Goal: Find specific page/section: Find specific page/section

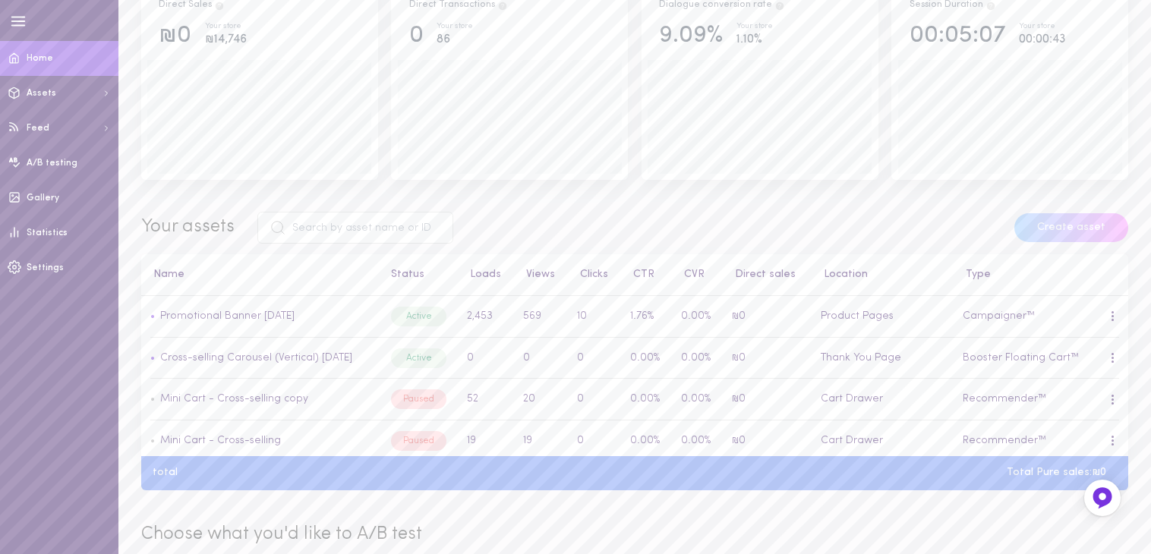
scroll to position [304, 0]
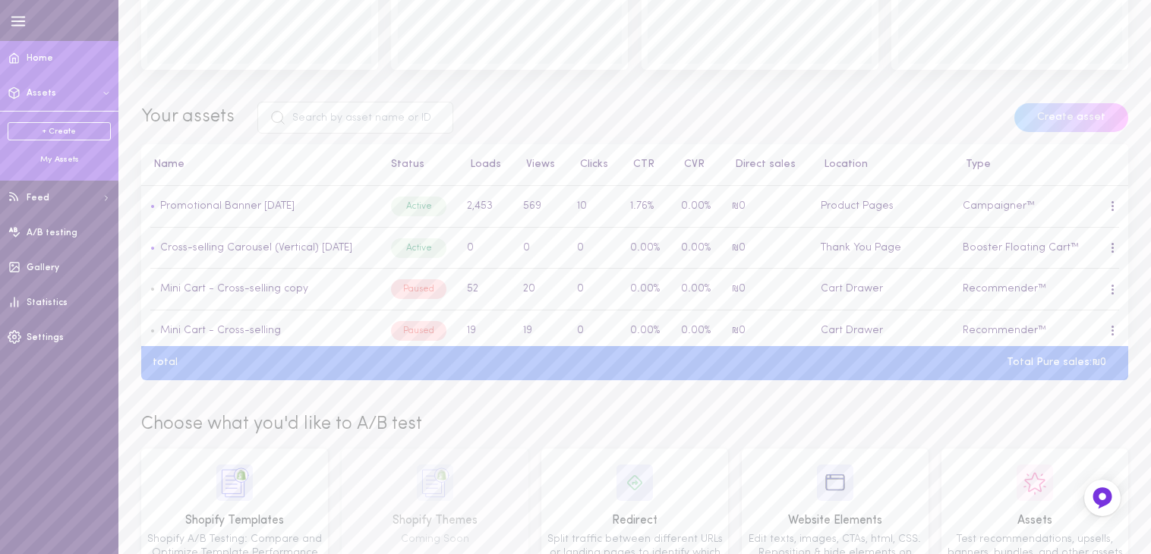
click at [62, 97] on button "Assets" at bounding box center [59, 93] width 118 height 35
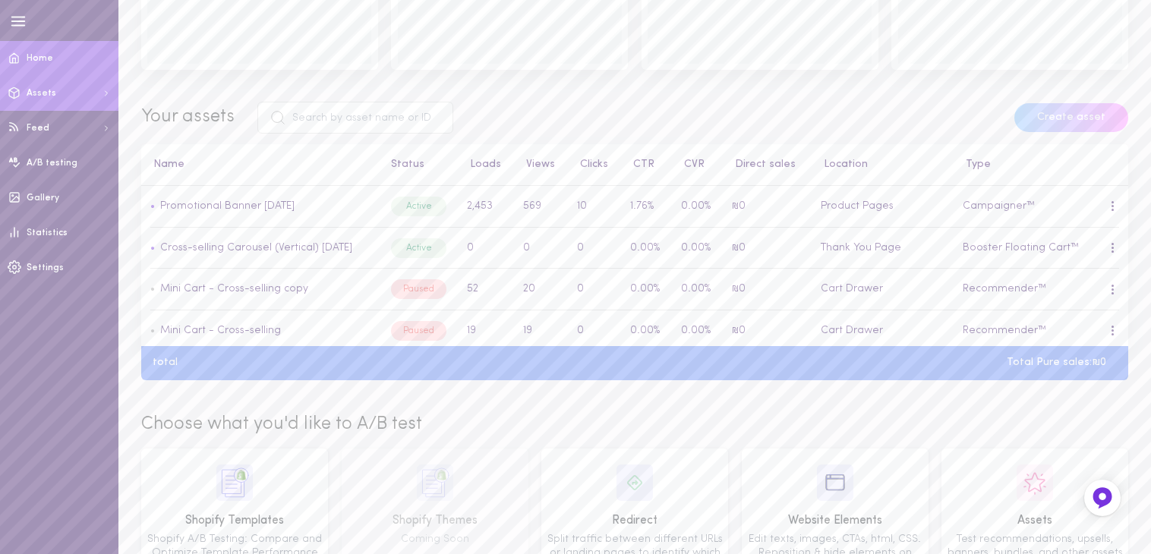
click at [62, 97] on button "Assets" at bounding box center [59, 93] width 118 height 35
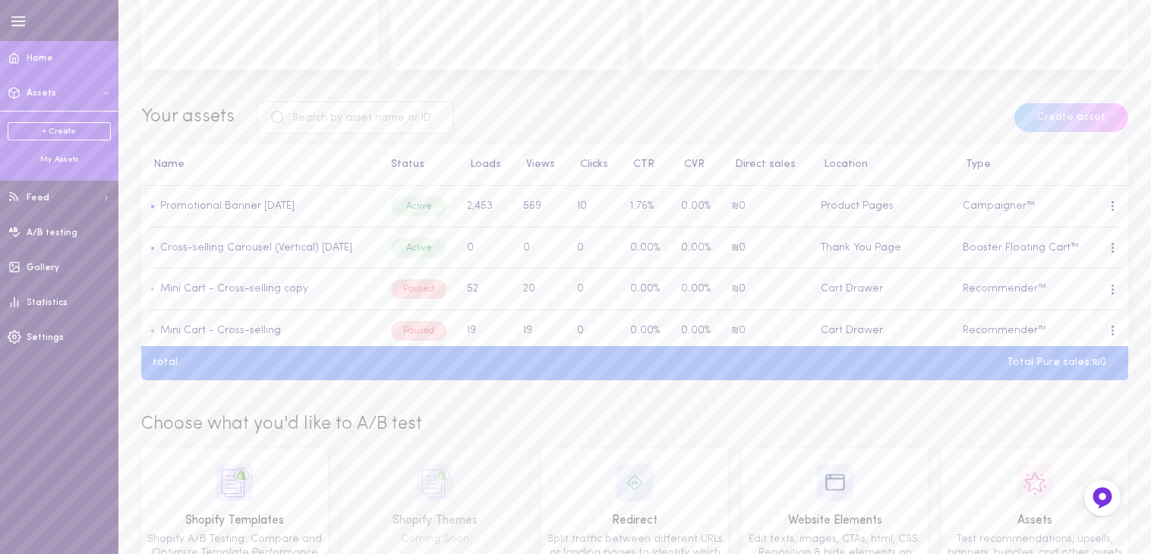
click at [55, 157] on div "My Assets" at bounding box center [59, 159] width 103 height 11
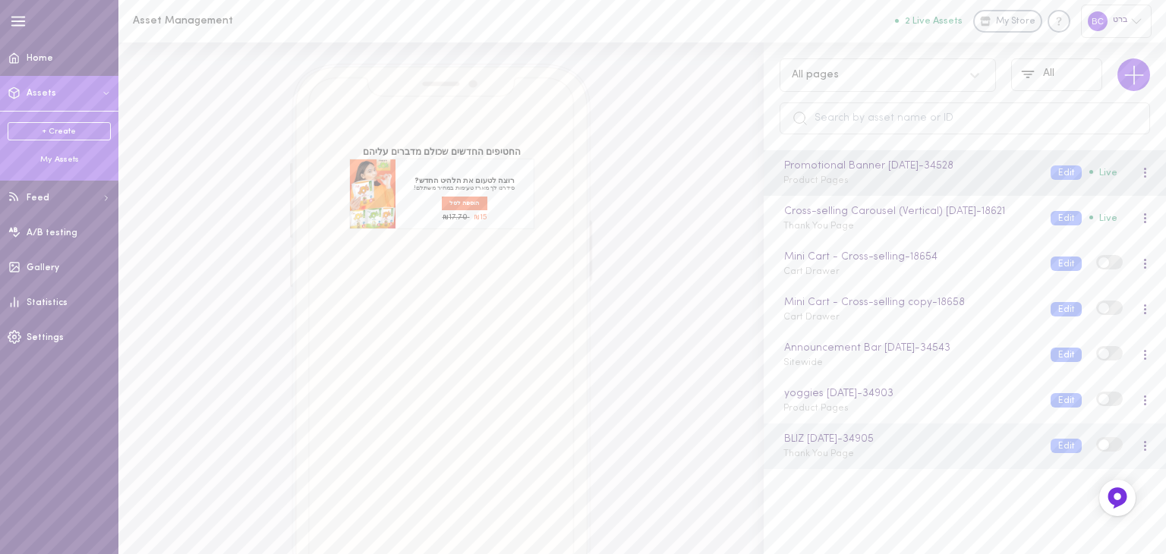
click at [875, 460] on div "BLIZ [DATE] - 34905 Thank You Page" at bounding box center [905, 446] width 267 height 30
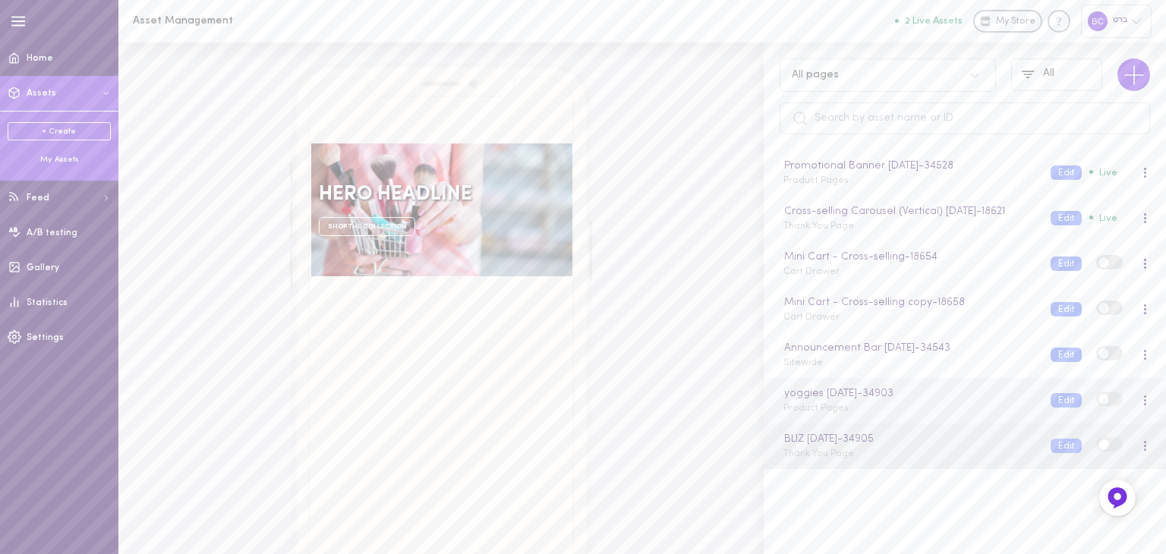
click at [862, 415] on div "yoggies [DATE] - 34903 Product Pages" at bounding box center [905, 401] width 267 height 30
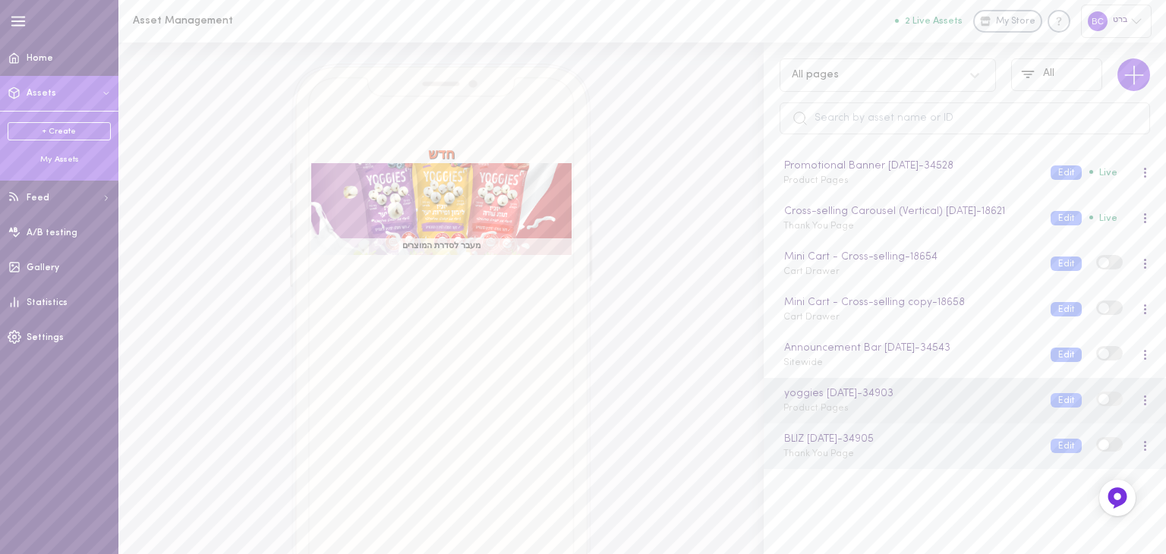
click at [925, 461] on div "BLIZ [DATE] - 34905 Thank You Page" at bounding box center [905, 446] width 267 height 30
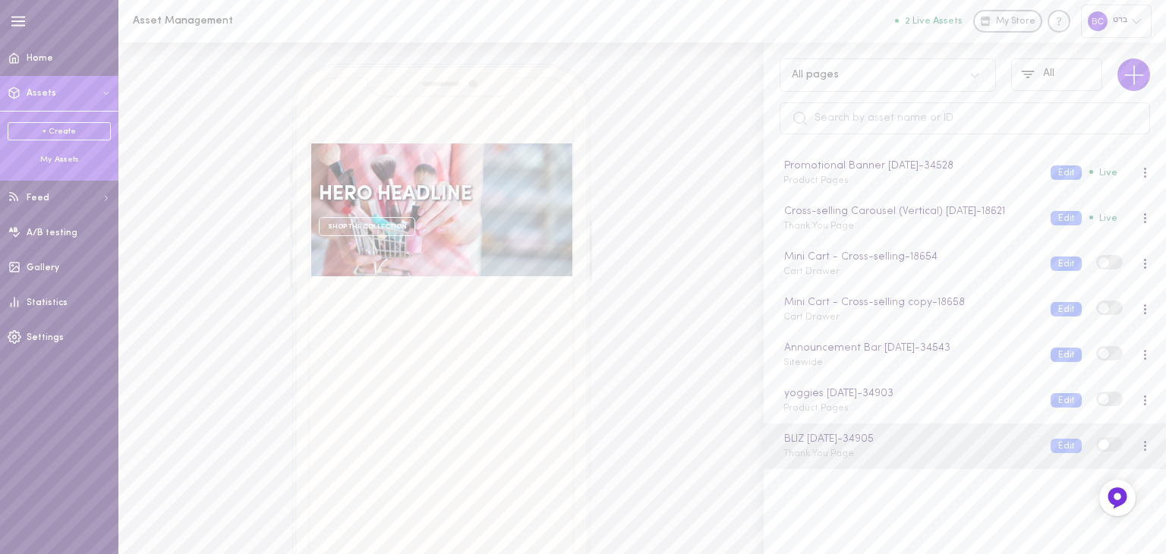
click at [486, 226] on div "SHOP THE COLLECTION" at bounding box center [416, 223] width 194 height 27
